Goal: Transaction & Acquisition: Subscribe to service/newsletter

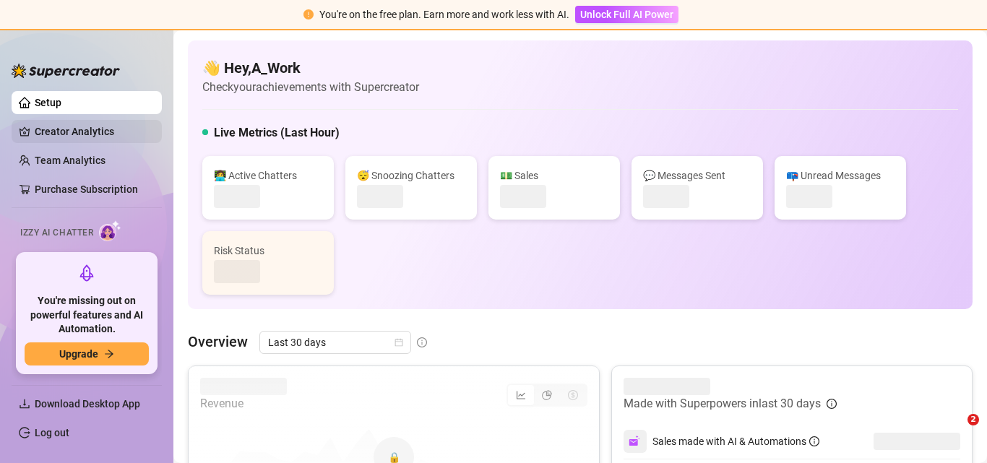
click at [74, 137] on link "Creator Analytics" at bounding box center [93, 131] width 116 height 23
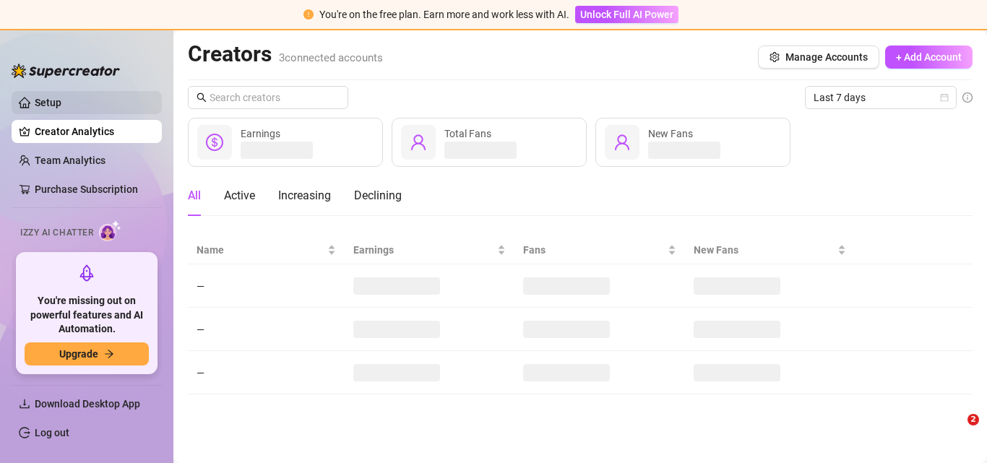
click at [58, 103] on link "Setup" at bounding box center [48, 103] width 27 height 12
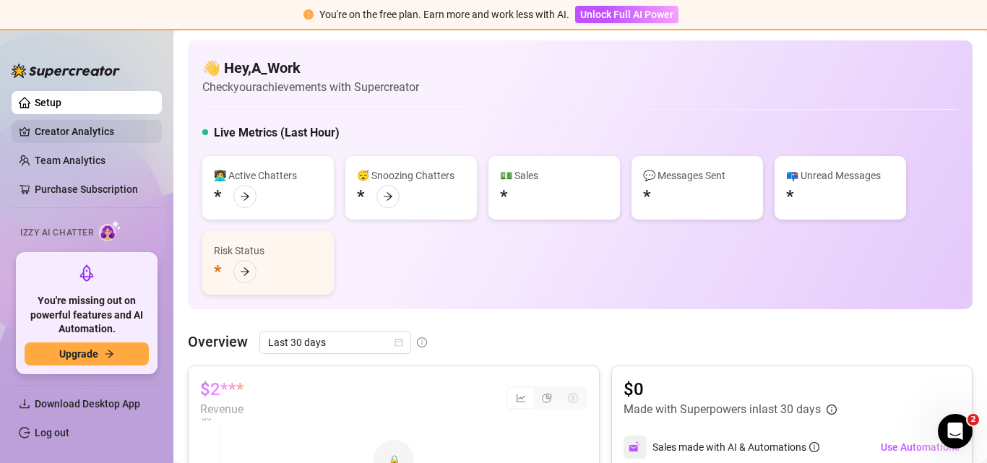
click at [77, 129] on link "Creator Analytics" at bounding box center [93, 131] width 116 height 23
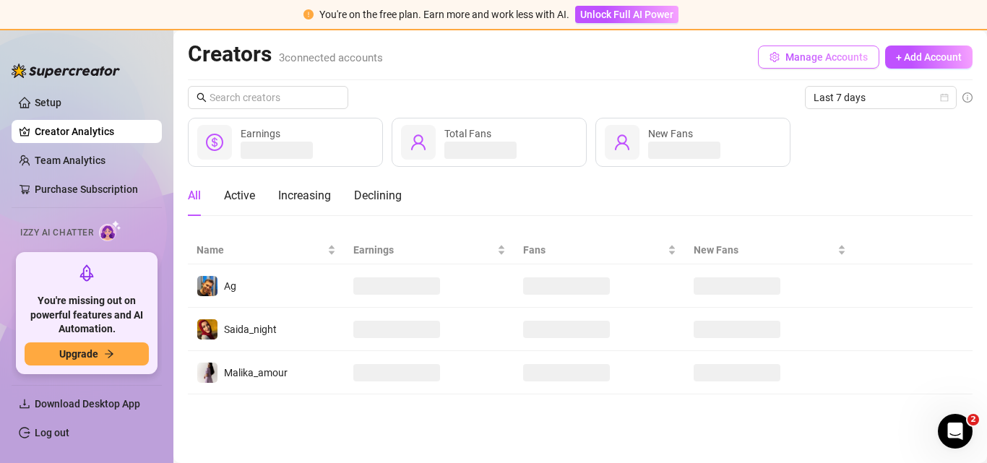
click at [814, 58] on span "Manage Accounts" at bounding box center [826, 57] width 82 height 12
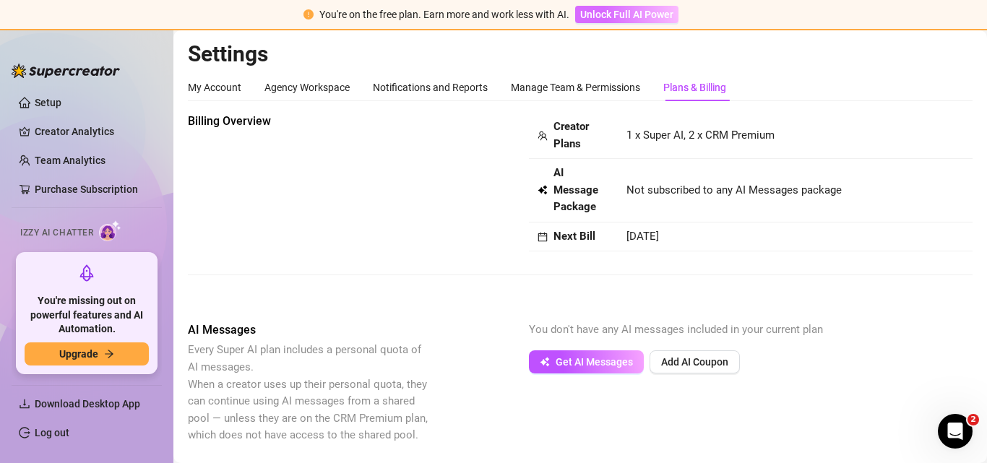
click at [620, 13] on span "Unlock Full AI Power" at bounding box center [626, 15] width 93 height 12
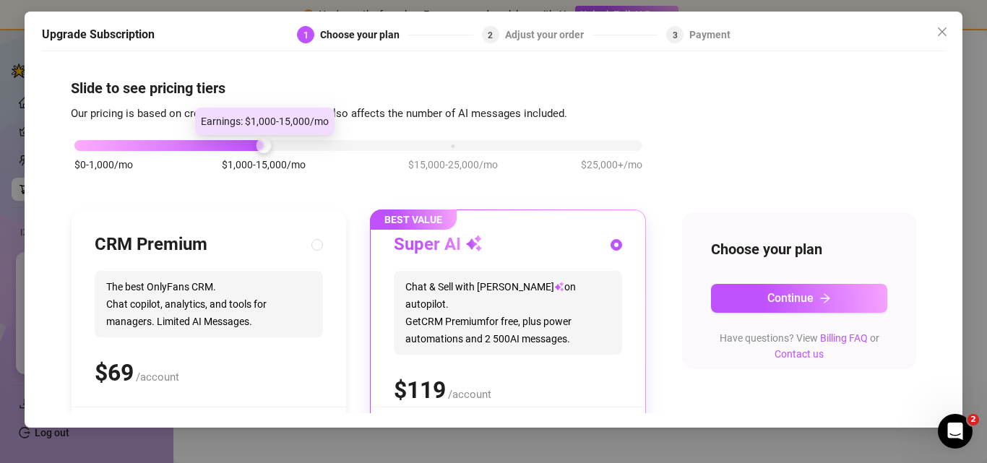
drag, startPoint x: 265, startPoint y: 147, endPoint x: 75, endPoint y: 153, distance: 190.1
click at [48, 147] on div "Slide to see pricing tiers Our pricing is based on creator's monthly earnings. …" at bounding box center [493, 236] width 903 height 355
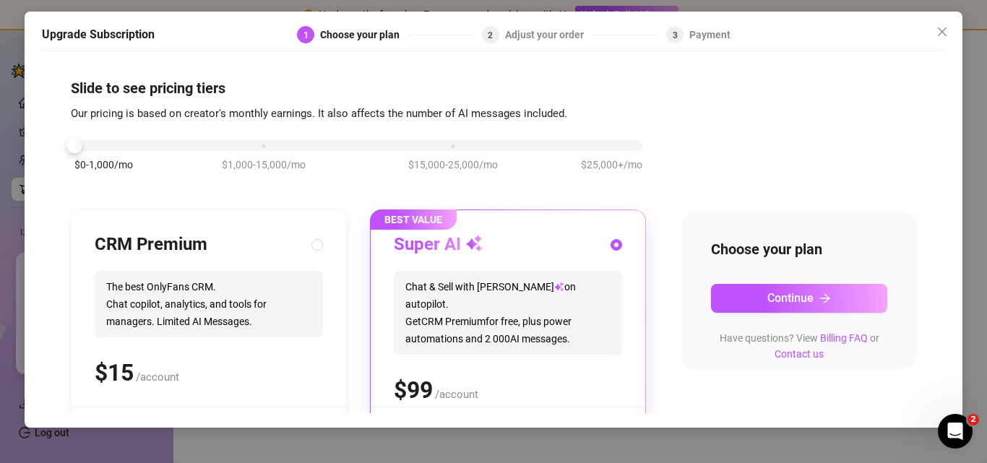
click at [176, 296] on span "The best OnlyFans CRM. Chat copilot, analytics, and tools for managers. Limited…" at bounding box center [209, 304] width 228 height 66
radio input "true"
radio input "false"
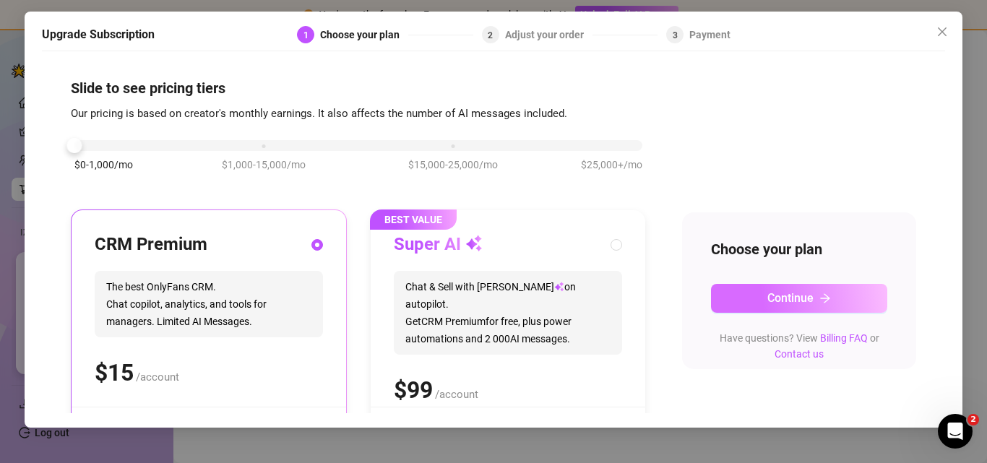
click at [819, 303] on icon "arrow-right" at bounding box center [825, 299] width 12 height 12
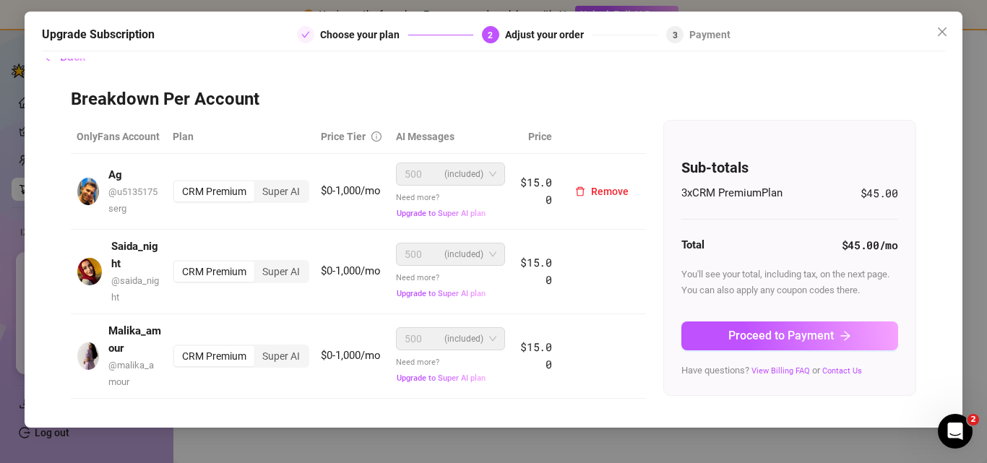
scroll to position [31, 0]
click at [948, 31] on span "Close" at bounding box center [941, 32] width 23 height 12
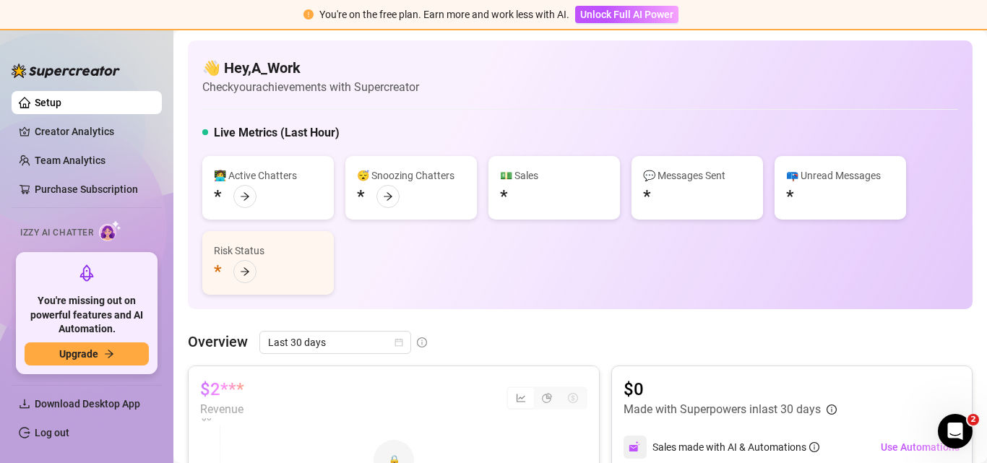
click at [55, 104] on link "Setup" at bounding box center [48, 103] width 27 height 12
click at [56, 105] on link "Setup" at bounding box center [48, 103] width 27 height 12
drag, startPoint x: 87, startPoint y: 133, endPoint x: 105, endPoint y: 131, distance: 18.2
click at [87, 131] on link "Creator Analytics" at bounding box center [93, 131] width 116 height 23
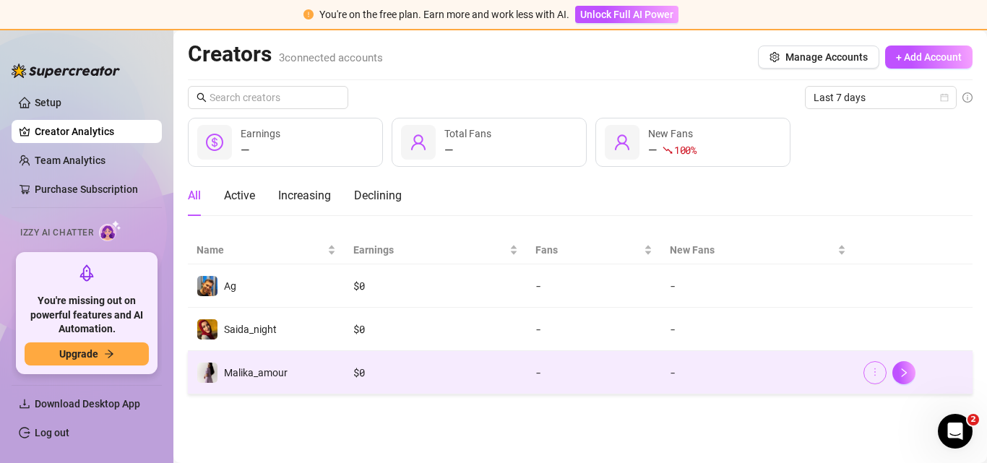
click at [872, 375] on icon "more" at bounding box center [875, 372] width 10 height 10
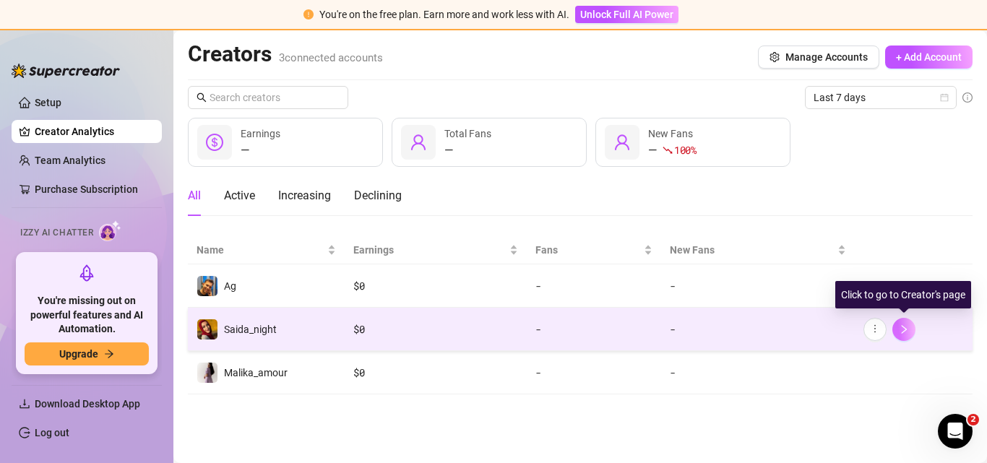
click at [905, 330] on icon "right" at bounding box center [904, 329] width 5 height 9
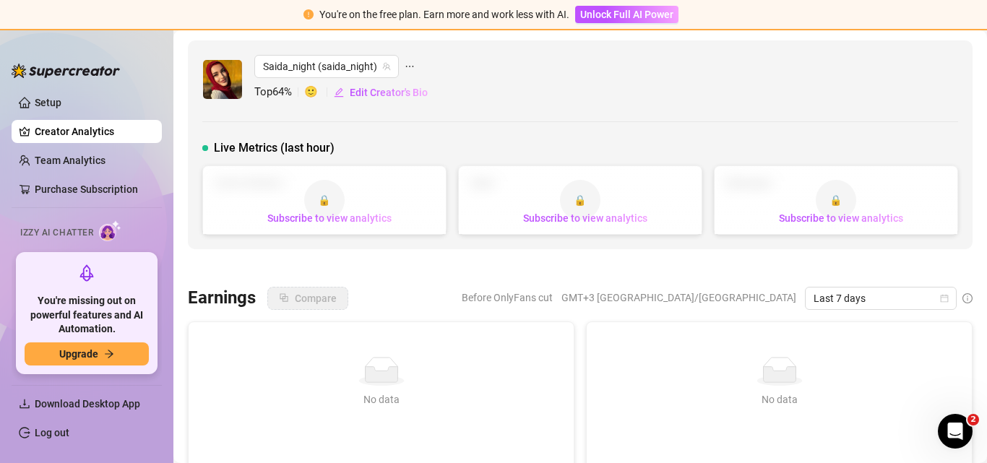
click at [411, 64] on icon "ellipsis" at bounding box center [410, 66] width 10 height 10
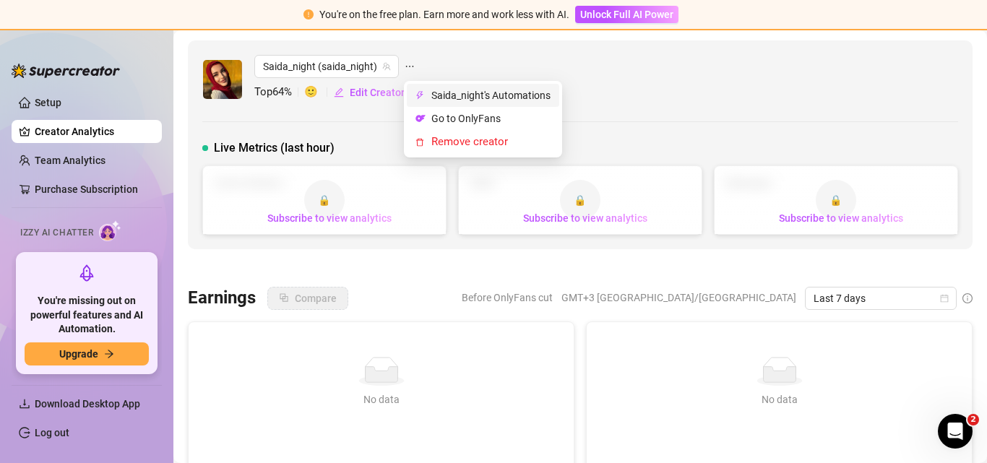
click at [514, 99] on span "Saida_night's Automations" at bounding box center [490, 95] width 119 height 16
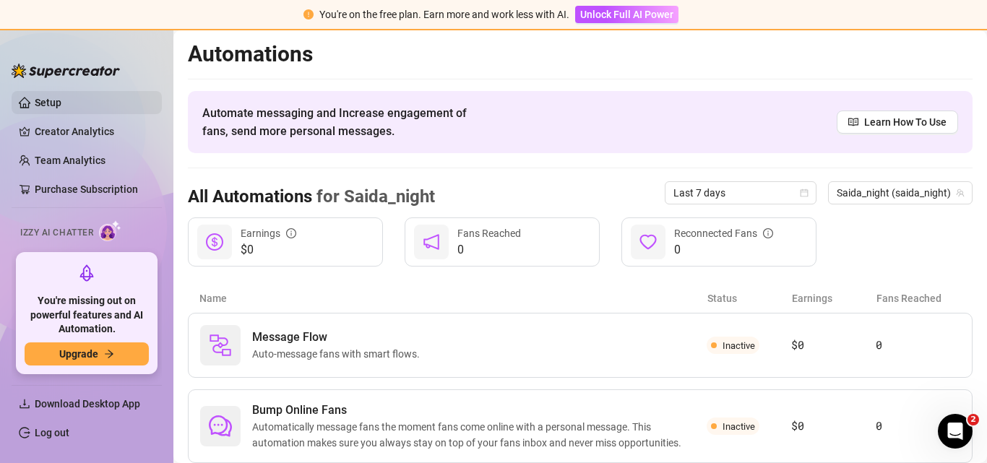
click at [61, 102] on link "Setup" at bounding box center [48, 103] width 27 height 12
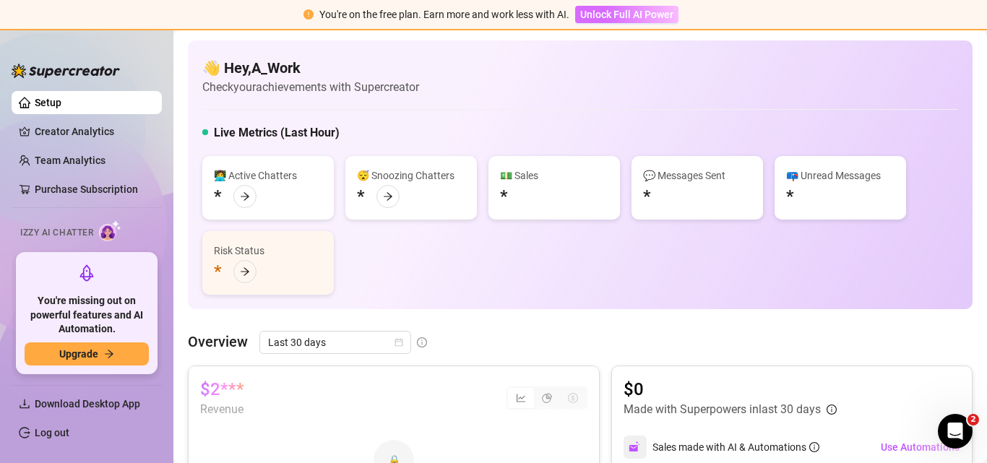
click at [619, 16] on span "Unlock Full AI Power" at bounding box center [626, 15] width 93 height 12
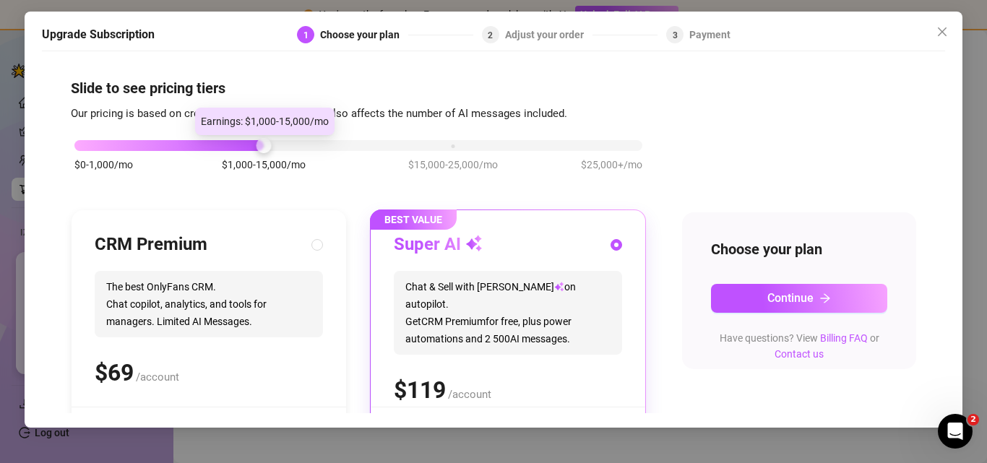
drag, startPoint x: 267, startPoint y: 147, endPoint x: 82, endPoint y: 155, distance: 185.8
click at [256, 148] on div at bounding box center [263, 145] width 15 height 15
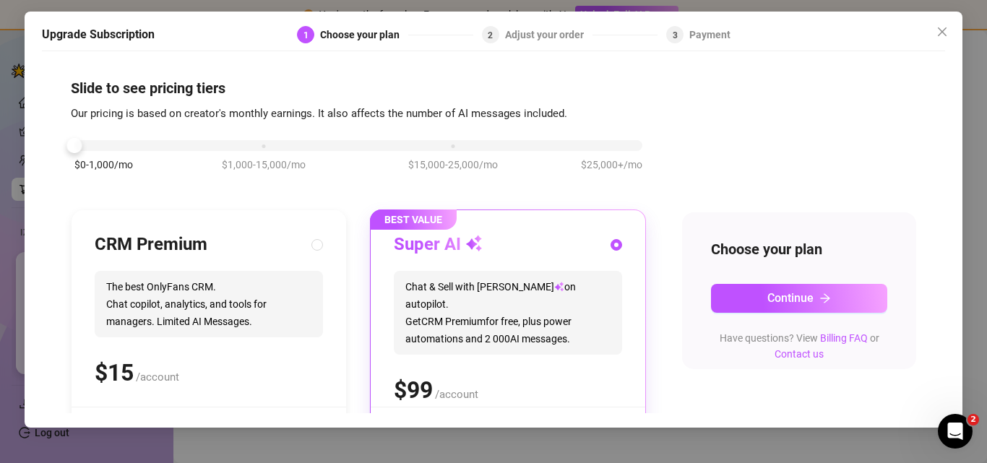
click at [162, 314] on span "The best OnlyFans CRM. Chat copilot, analytics, and tools for managers. Limited…" at bounding box center [209, 304] width 228 height 66
radio input "true"
radio input "false"
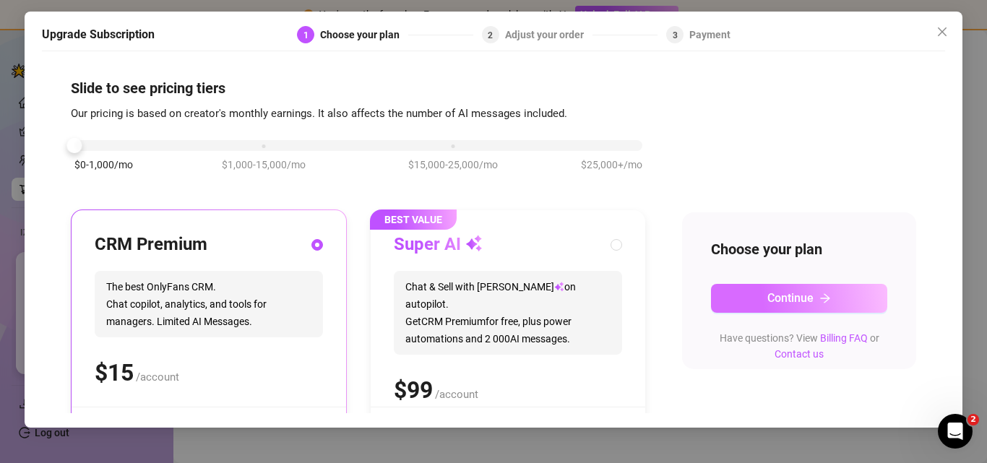
click at [820, 298] on icon "arrow-right" at bounding box center [825, 299] width 12 height 12
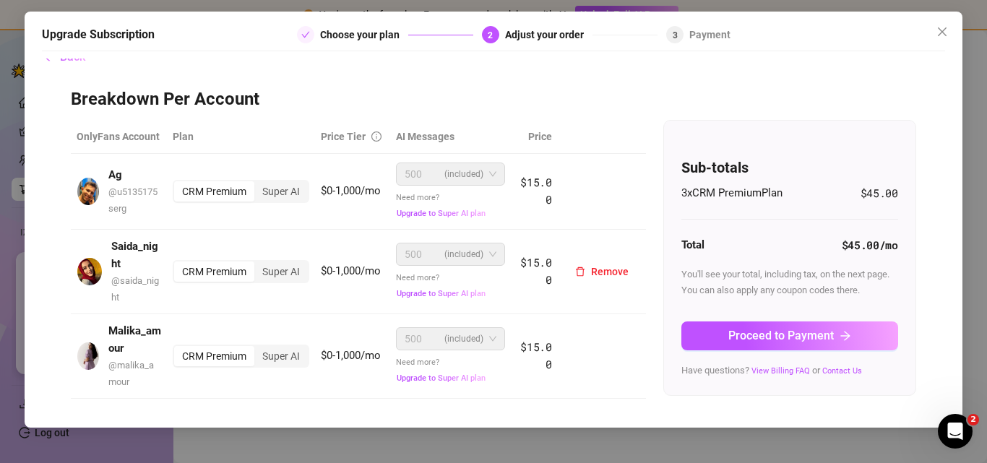
scroll to position [31, 0]
click at [942, 32] on icon "close" at bounding box center [942, 31] width 9 height 9
